Goal: Task Accomplishment & Management: Manage account settings

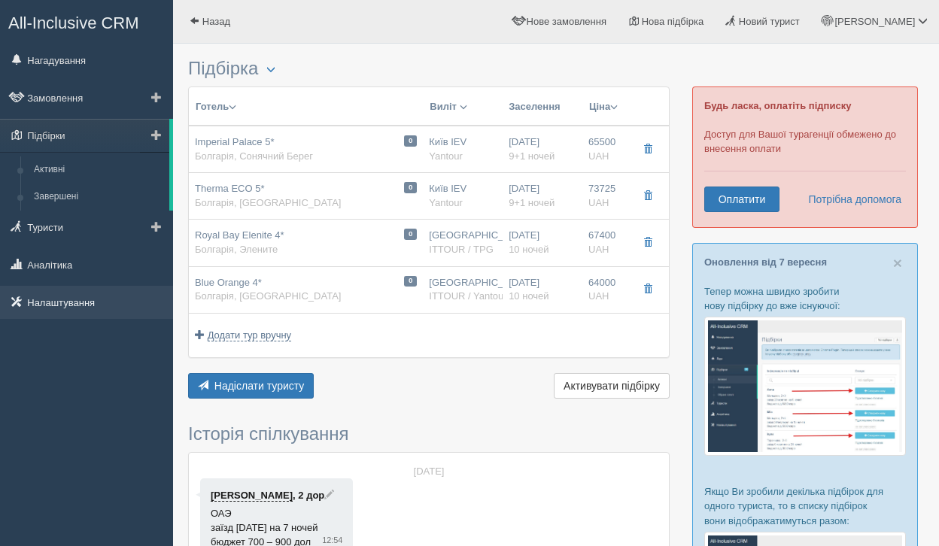
click at [86, 306] on link "Налаштування" at bounding box center [86, 302] width 173 height 33
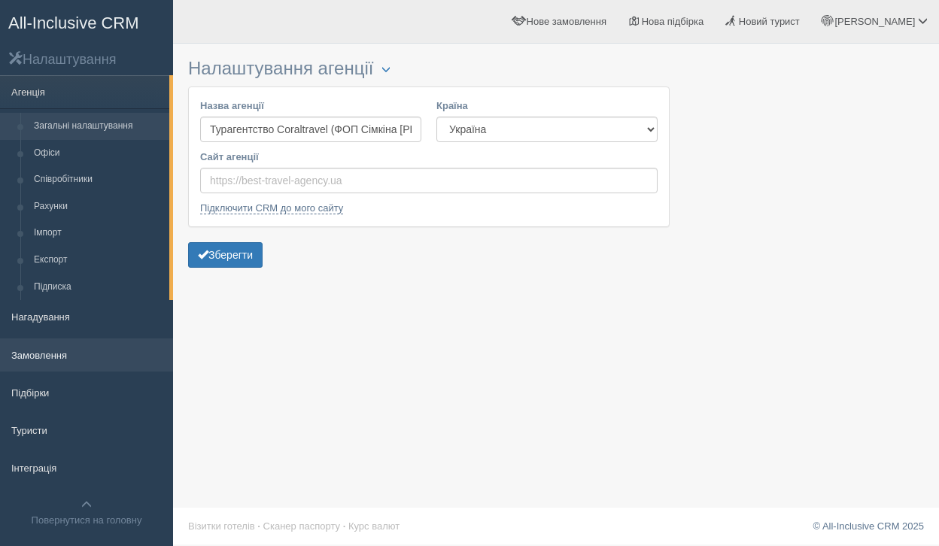
click at [59, 357] on link "Замовлення" at bounding box center [86, 355] width 173 height 33
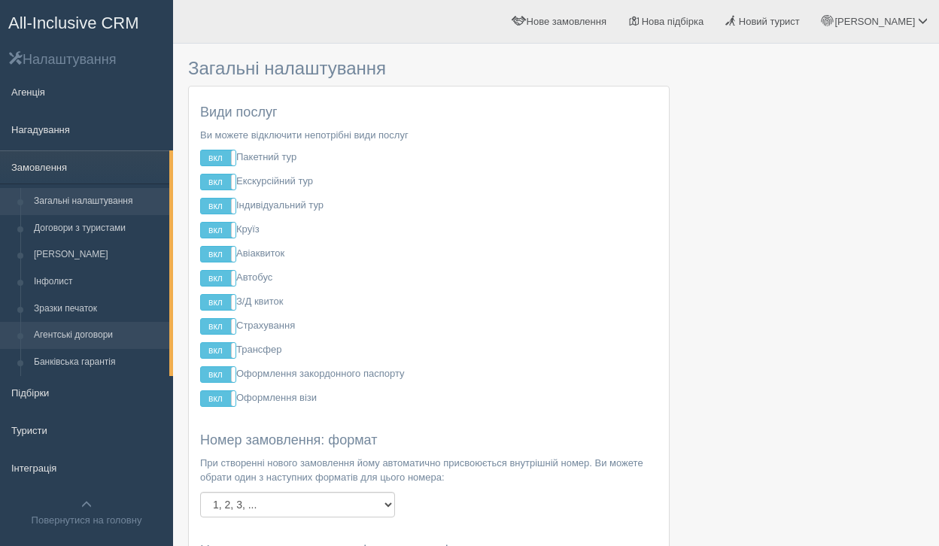
click at [75, 333] on link "Агентські договори" at bounding box center [98, 335] width 142 height 27
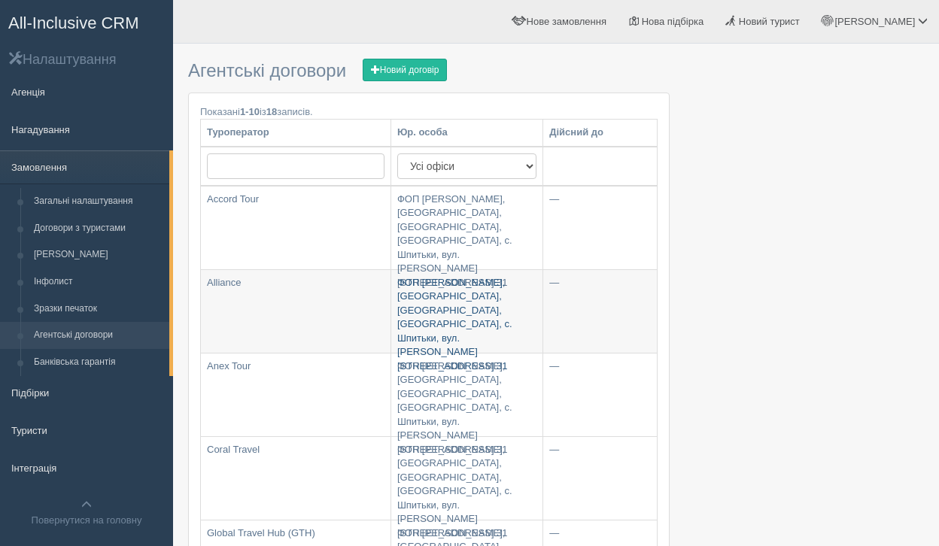
click at [453, 290] on link "ФОП Сімкіна Катерина Володимирівна, Україна, Київська область, Бучанський р-н, …" at bounding box center [466, 311] width 151 height 83
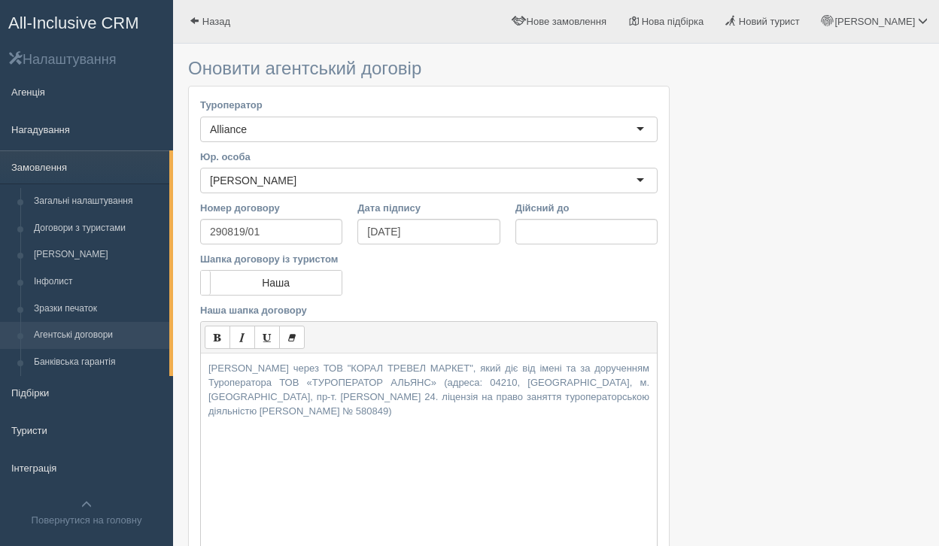
drag, startPoint x: 210, startPoint y: 370, endPoint x: 383, endPoint y: 418, distance: 179.7
click at [383, 418] on p "ФОП Сімкіна Катерина Володимирівна через ТОВ "КОРАЛ ТРЕВЕЛ МАРКЕТ", який діє ві…" at bounding box center [428, 389] width 441 height 57
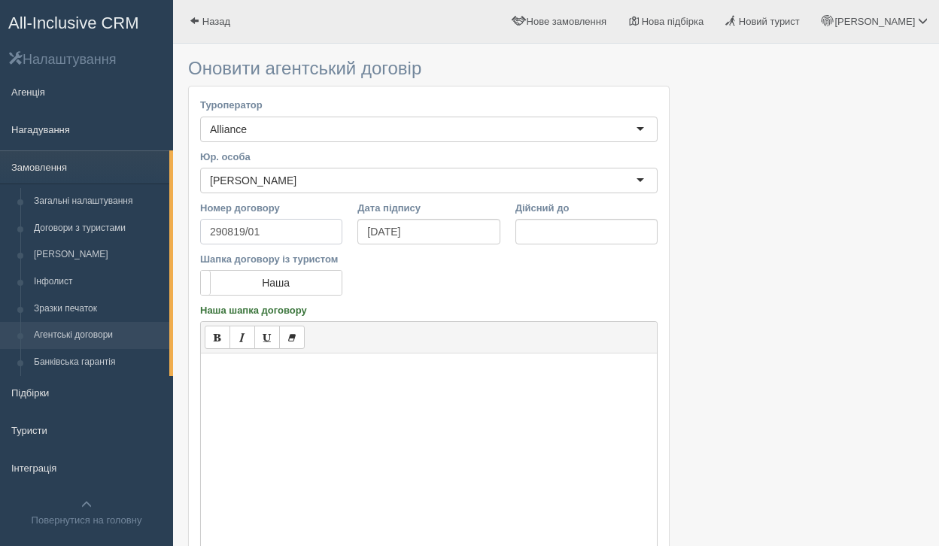
click at [270, 227] on input "290819/01" at bounding box center [271, 232] width 142 height 26
type input "2"
type input "591/25Е"
click at [419, 224] on input "29.08.2019" at bounding box center [428, 232] width 142 height 26
type input "[DATE]"
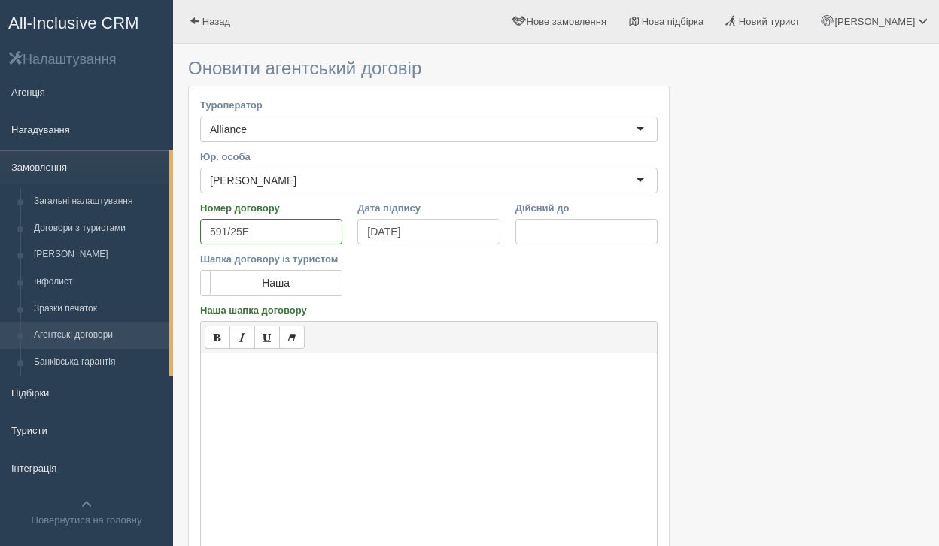
scroll to position [2, 0]
click at [313, 288] on label "Наша" at bounding box center [271, 281] width 141 height 24
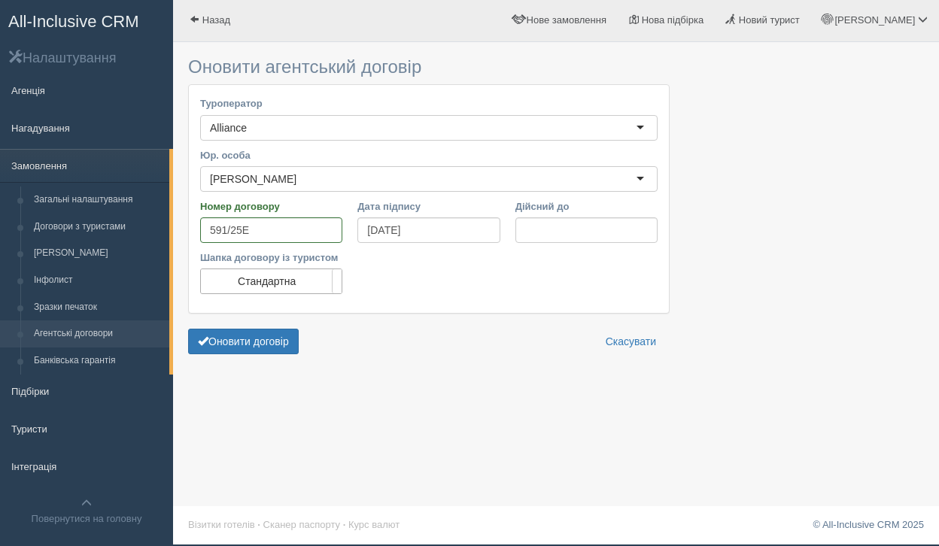
scroll to position [0, 0]
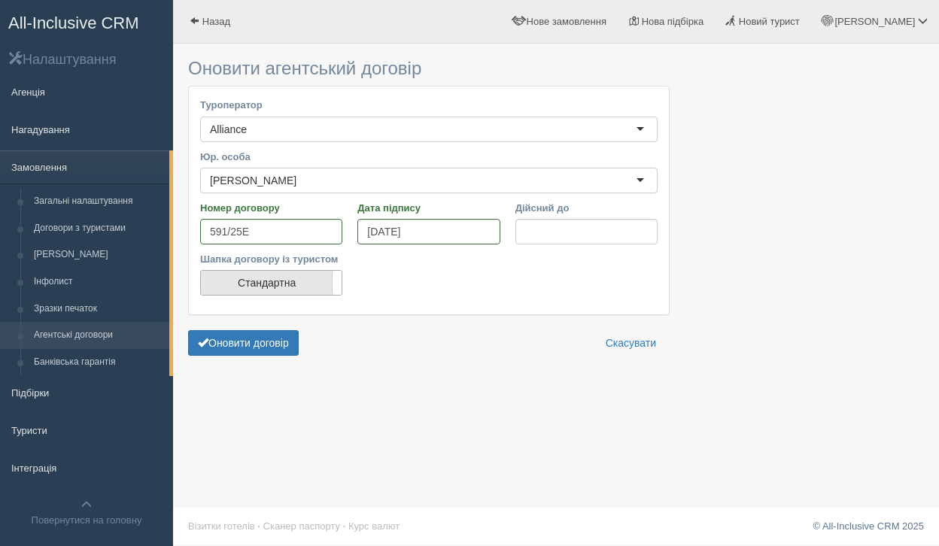
click at [308, 286] on label "Стандартна" at bounding box center [271, 283] width 141 height 24
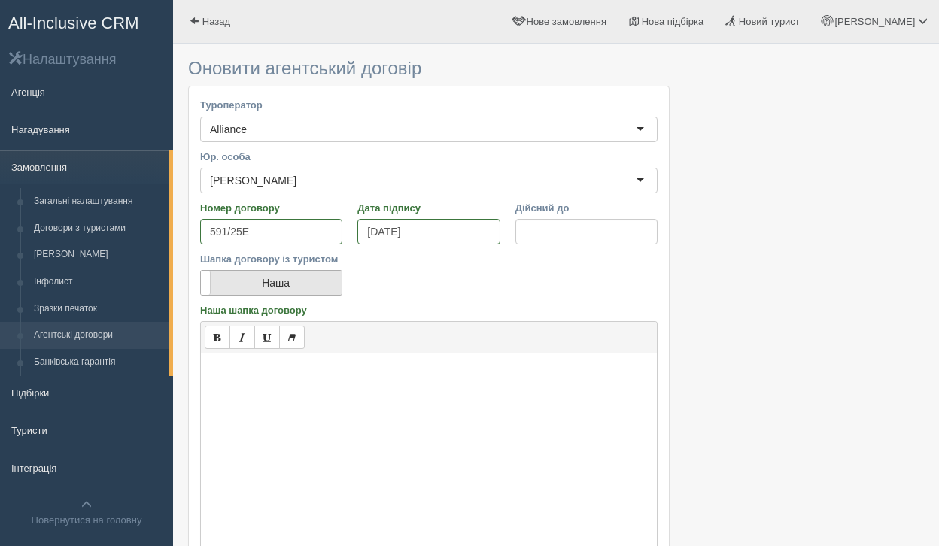
click at [325, 290] on label "Наша" at bounding box center [271, 283] width 141 height 24
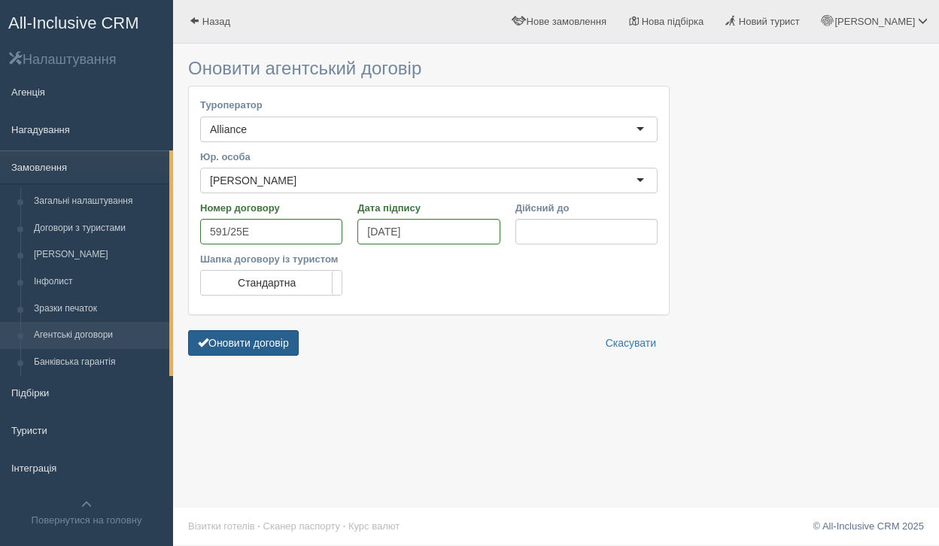
click at [275, 348] on button "Оновити договір" at bounding box center [243, 343] width 111 height 26
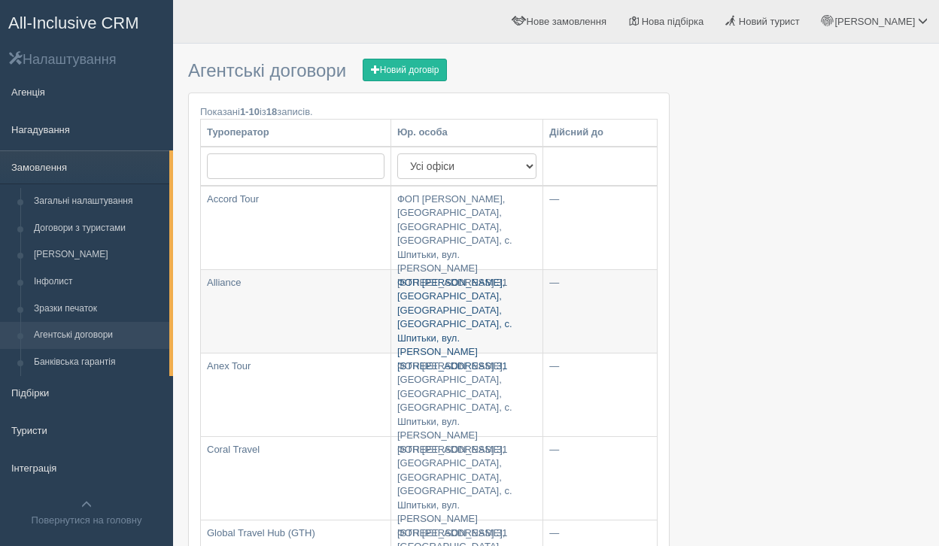
click at [433, 344] on link "ФОП [PERSON_NAME], [GEOGRAPHIC_DATA], [GEOGRAPHIC_DATA], [GEOGRAPHIC_DATA], с. …" at bounding box center [466, 311] width 151 height 83
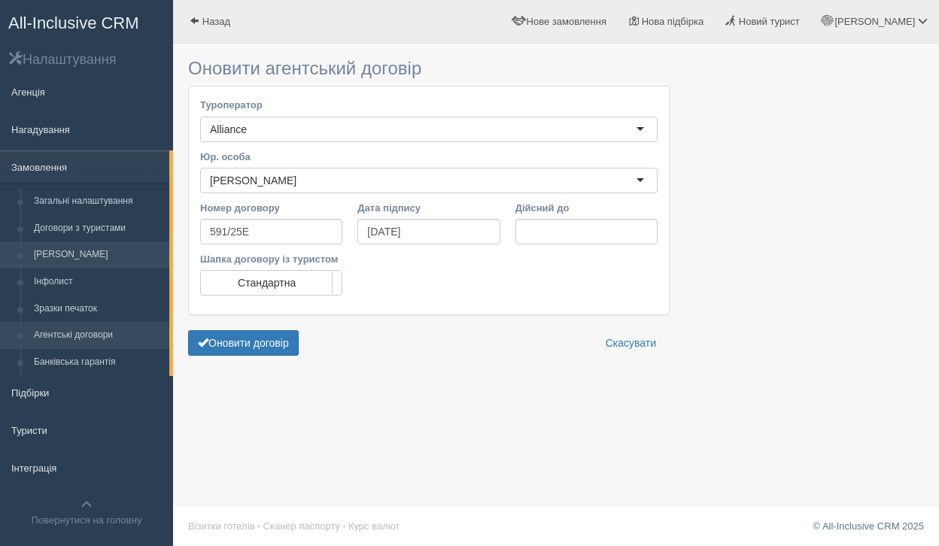
click at [135, 252] on link "[PERSON_NAME]" at bounding box center [98, 255] width 142 height 27
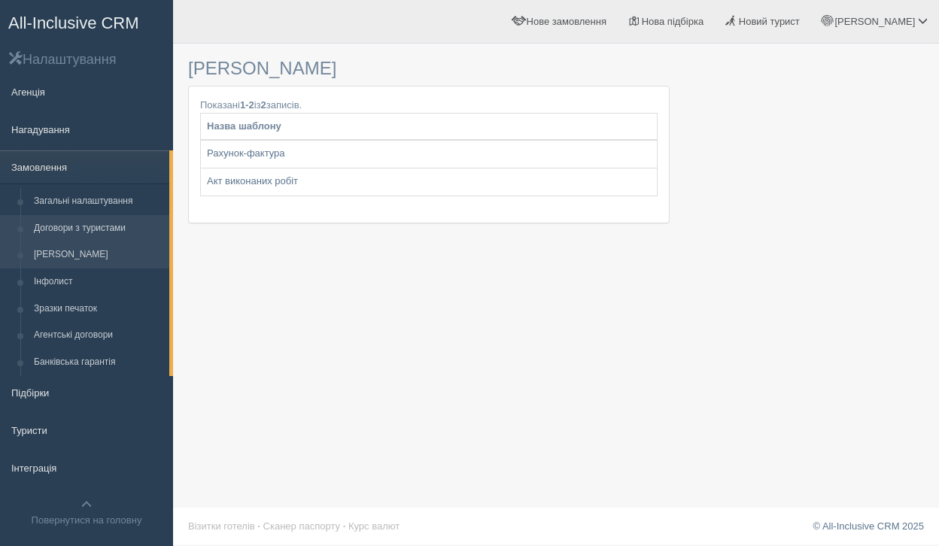
click at [132, 223] on link "Договори з туристами" at bounding box center [98, 228] width 142 height 27
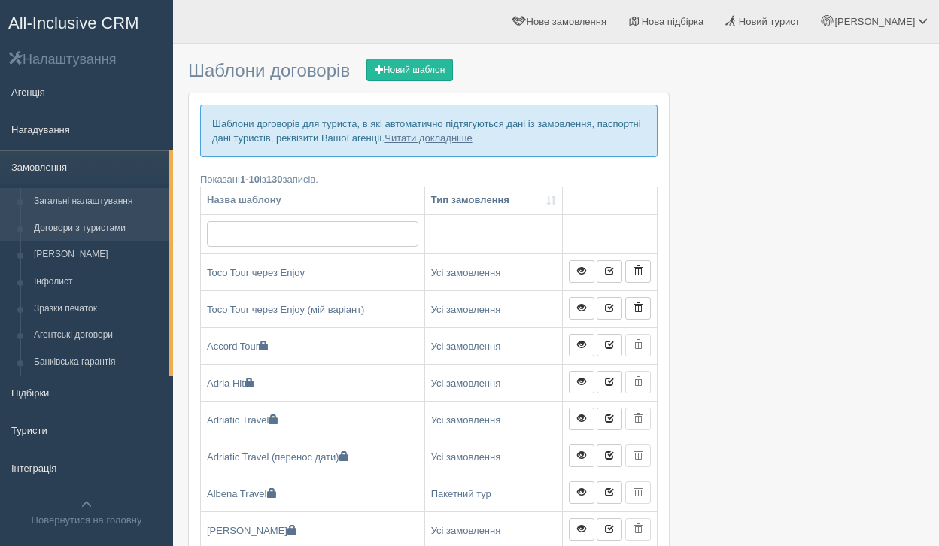
click at [132, 210] on link "Загальні налаштування" at bounding box center [98, 201] width 142 height 27
